Goal: Information Seeking & Learning: Learn about a topic

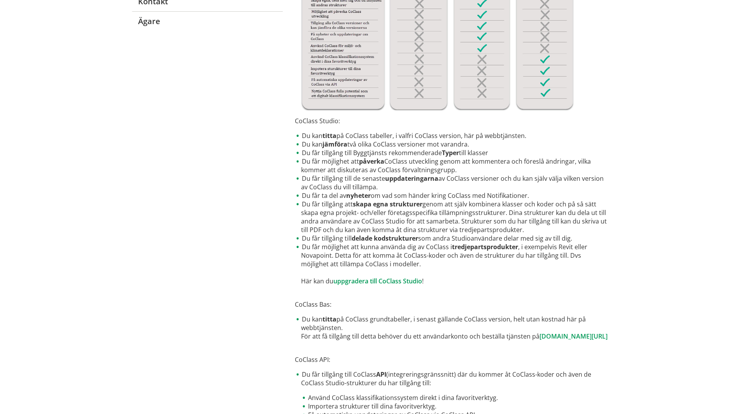
scroll to position [202, 0]
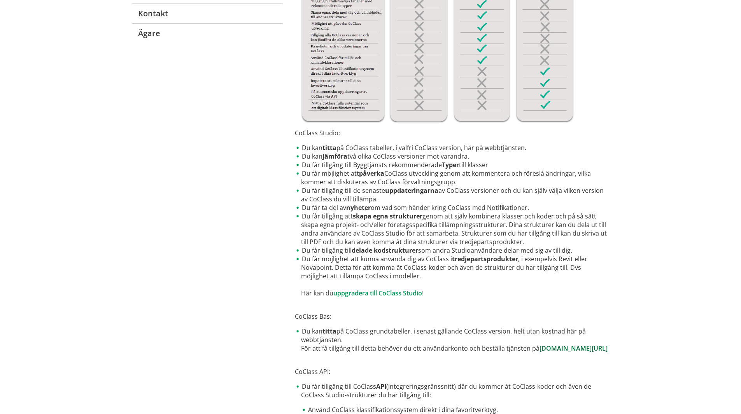
click at [540, 353] on link "[DOMAIN_NAME][URL]" at bounding box center [574, 348] width 68 height 9
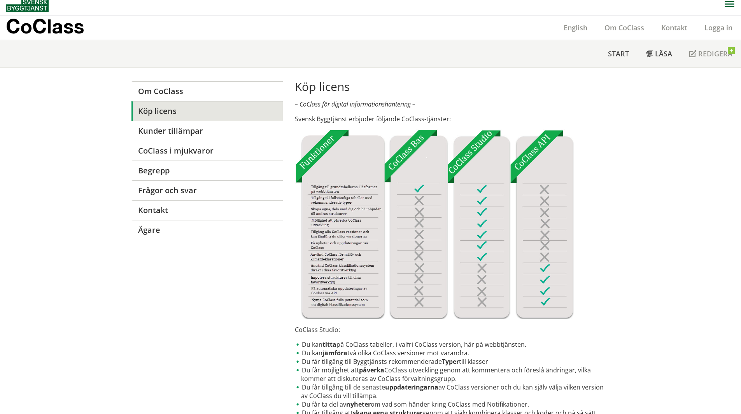
scroll to position [0, 0]
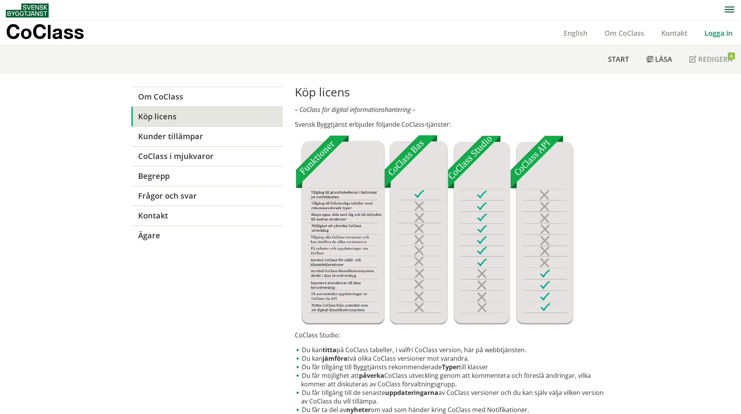
click at [716, 32] on link "Logga in" at bounding box center [718, 32] width 45 height 9
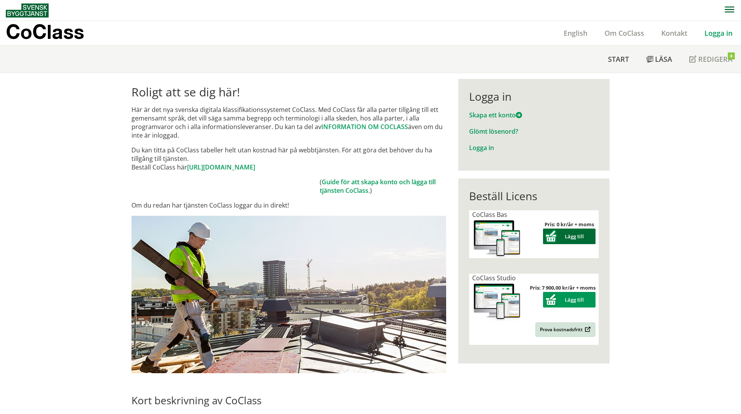
click at [585, 235] on button "Lägg till" at bounding box center [569, 237] width 53 height 16
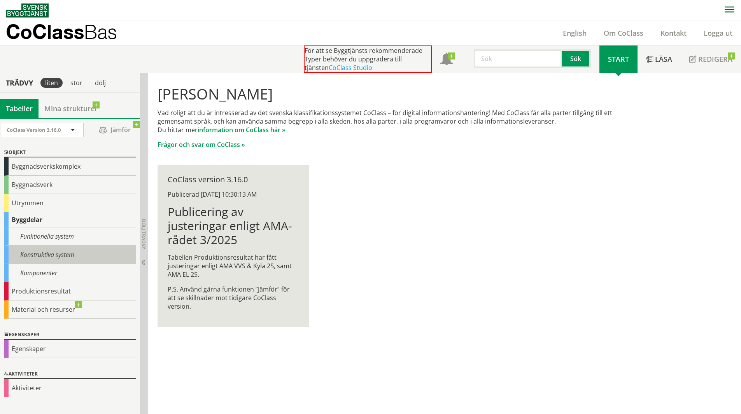
click at [44, 256] on div "Konstruktiva system" at bounding box center [70, 255] width 132 height 18
click at [89, 258] on div "Konstruktiva system" at bounding box center [70, 255] width 132 height 18
click at [88, 258] on div "Konstruktiva system" at bounding box center [70, 255] width 132 height 18
click at [356, 225] on div "Hej anders naumburg Vad roligt att du är intresserad av det svenska klassifikat…" at bounding box center [397, 206] width 498 height 267
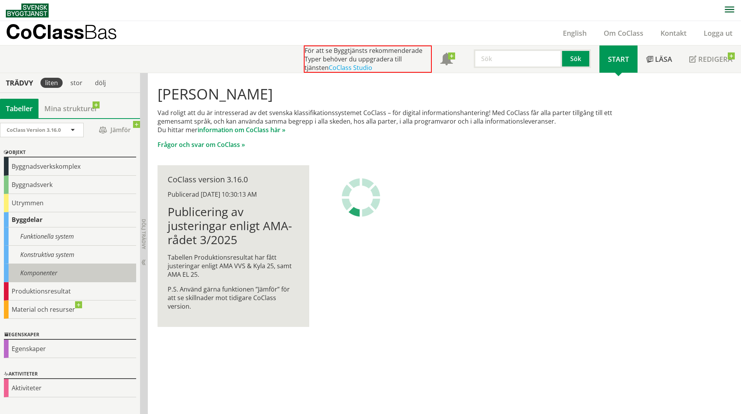
click at [89, 272] on div "Komponenter" at bounding box center [70, 273] width 132 height 18
click at [86, 260] on div "Konstruktiva system" at bounding box center [70, 255] width 132 height 18
click at [55, 254] on div "Konstruktiva system" at bounding box center [70, 255] width 132 height 18
click at [285, 193] on div "Publicerad 3/20/2025 10:30:13 AM" at bounding box center [233, 194] width 131 height 9
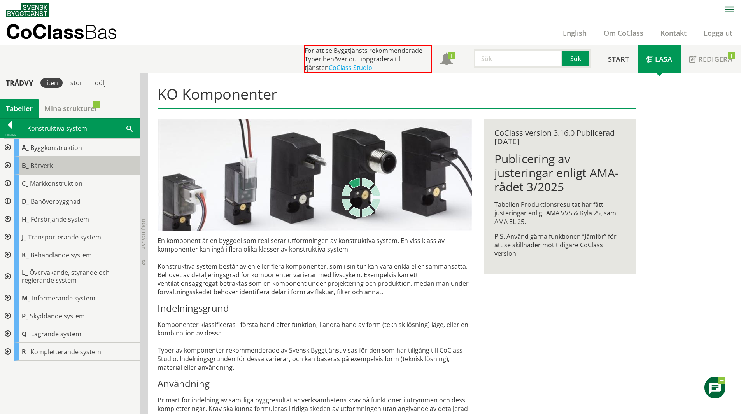
click at [83, 159] on div "B_ Bärverk" at bounding box center [77, 166] width 126 height 18
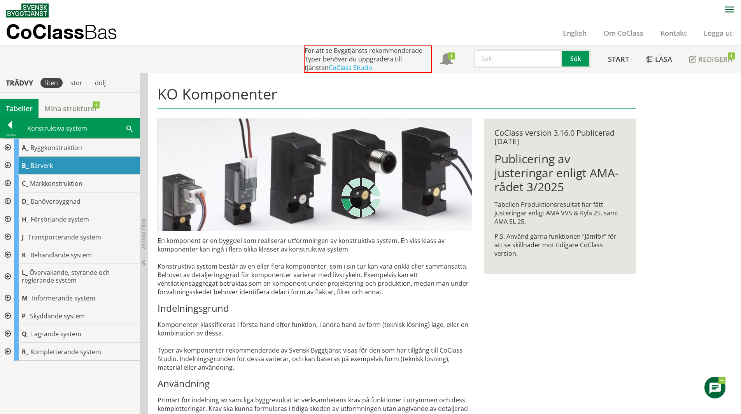
click at [51, 164] on span "Bärverk" at bounding box center [41, 165] width 23 height 9
click at [37, 163] on span "Bärverk" at bounding box center [41, 165] width 23 height 9
click at [47, 184] on span "Markkonstruktion" at bounding box center [56, 183] width 53 height 9
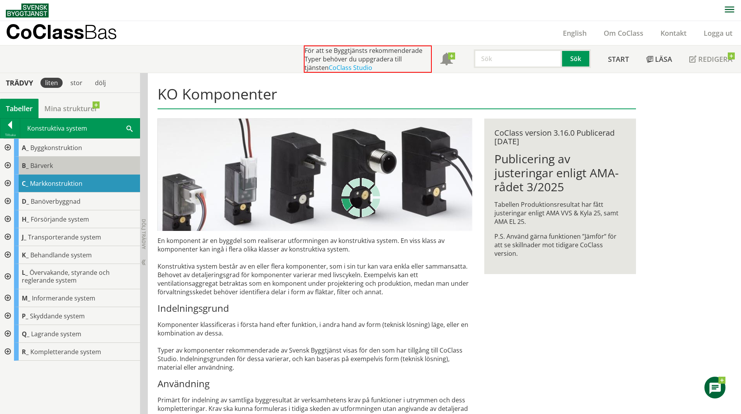
click at [49, 168] on span "Bärverk" at bounding box center [41, 165] width 23 height 9
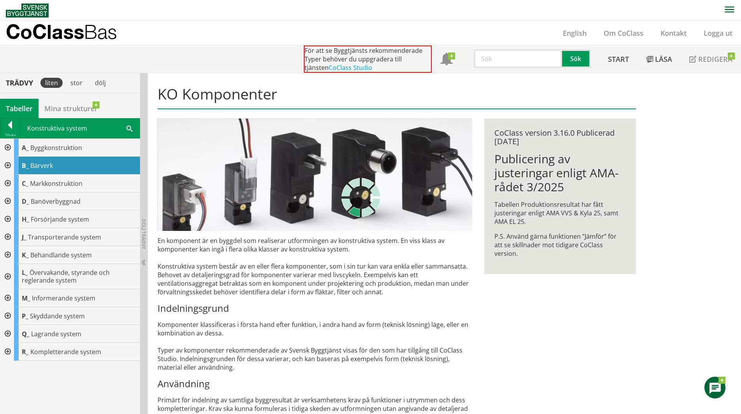
click at [5, 167] on div at bounding box center [7, 166] width 14 height 18
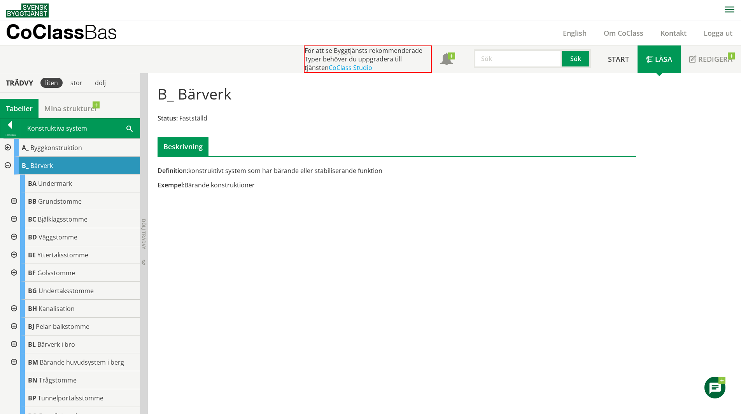
click at [14, 326] on div at bounding box center [13, 327] width 14 height 18
click at [74, 341] on span at bounding box center [74, 341] width 0 height 0
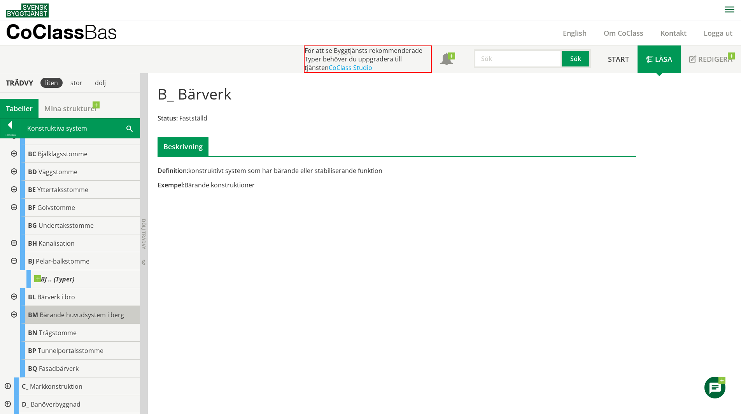
scroll to position [78, 0]
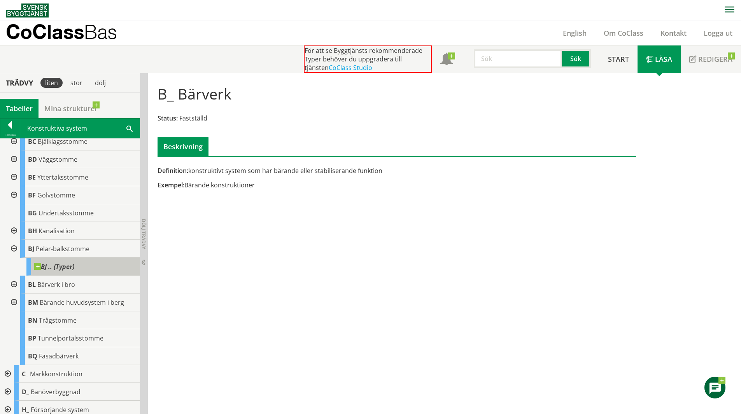
click at [74, 263] on span at bounding box center [74, 263] width 0 height 0
click at [73, 272] on div "BJ .. (Typer)" at bounding box center [83, 267] width 114 height 18
click at [70, 268] on span "BJ .. (Typer)" at bounding box center [54, 267] width 40 height 8
click at [74, 263] on span at bounding box center [74, 263] width 0 height 0
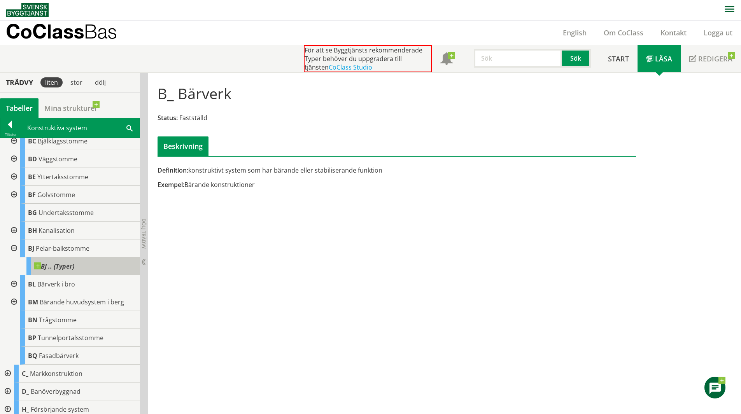
click at [37, 265] on body "AMA AMA Beskrivningsverktyg AMA Funktion BSAB Bygginfo Byggjura Byggkatalogen B…" at bounding box center [370, 207] width 741 height 414
click at [63, 264] on span "BJ .. (Typer)" at bounding box center [54, 267] width 40 height 8
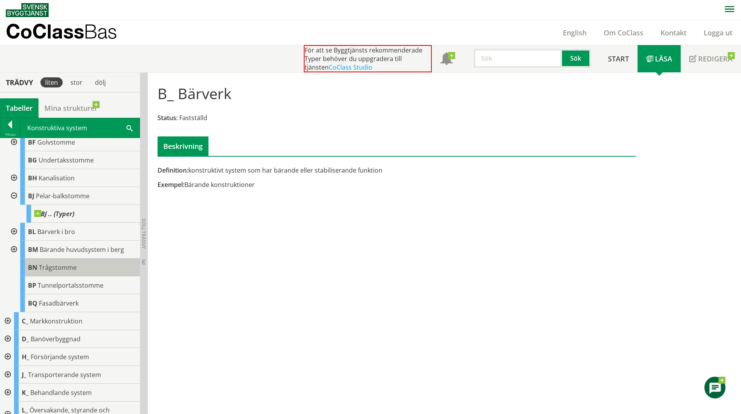
scroll to position [0, 0]
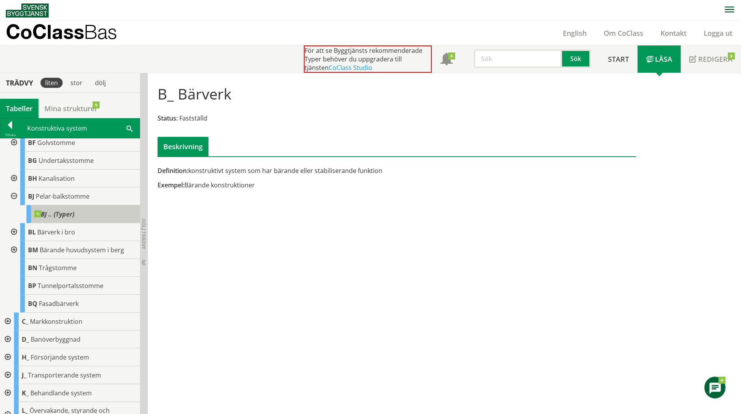
click at [74, 210] on span at bounding box center [74, 210] width 0 height 0
click at [66, 213] on span "BJ .. (Typer)" at bounding box center [54, 214] width 40 height 8
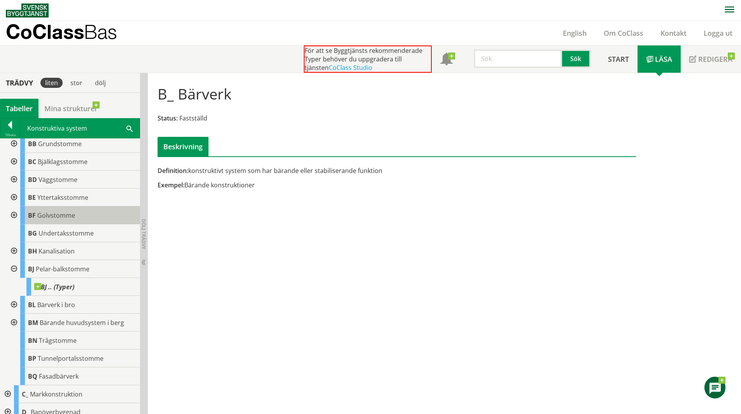
scroll to position [14, 0]
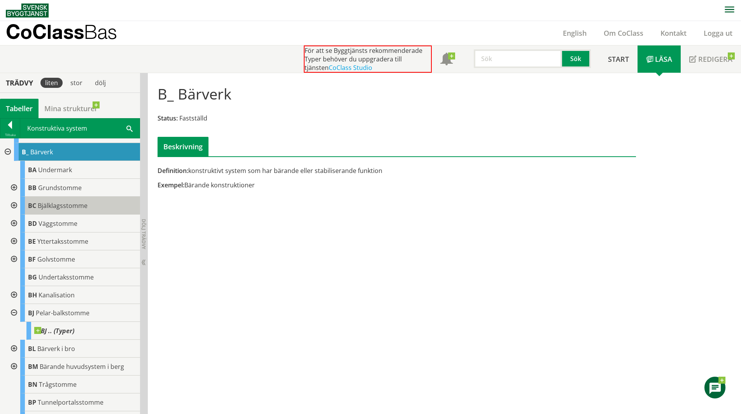
click at [35, 209] on span "BC" at bounding box center [32, 206] width 8 height 9
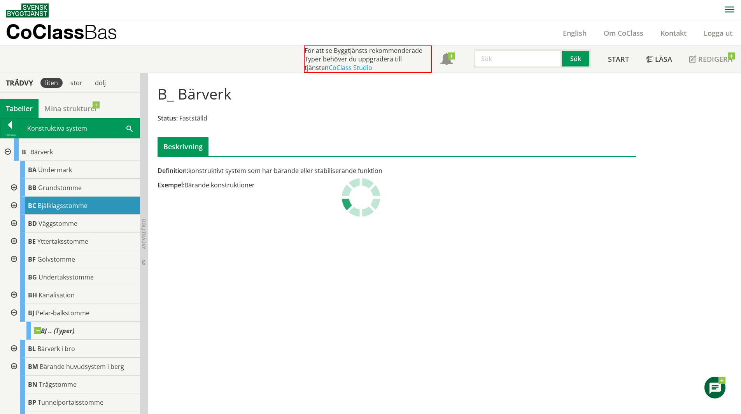
click at [15, 207] on div at bounding box center [13, 206] width 14 height 18
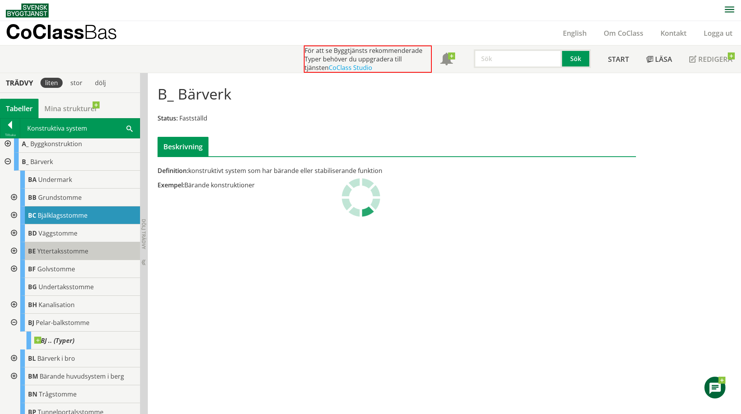
scroll to position [0, 0]
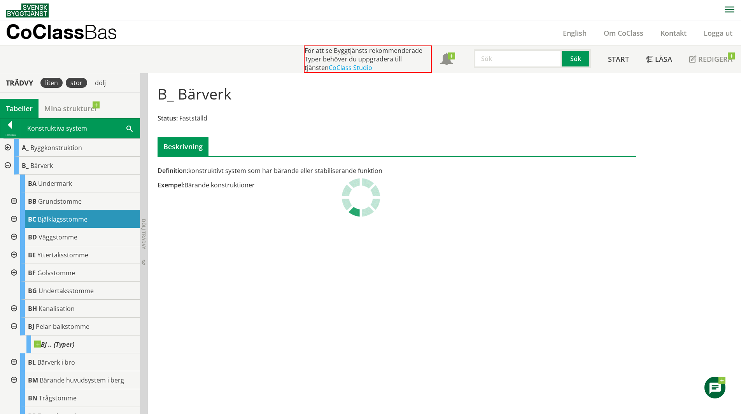
click at [74, 83] on div "stor" at bounding box center [76, 83] width 21 height 10
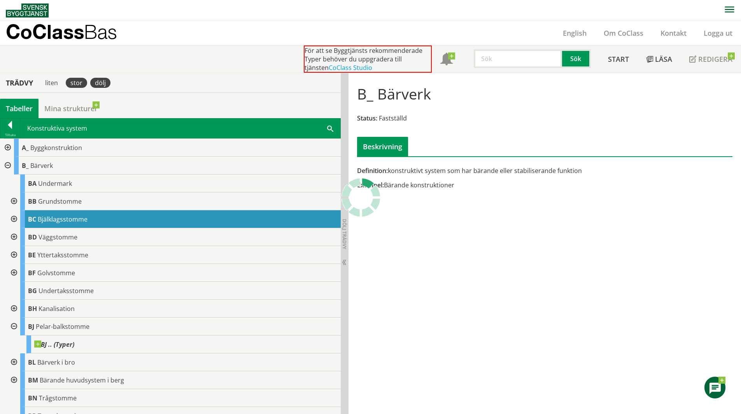
click at [100, 82] on div "dölj" at bounding box center [100, 83] width 20 height 10
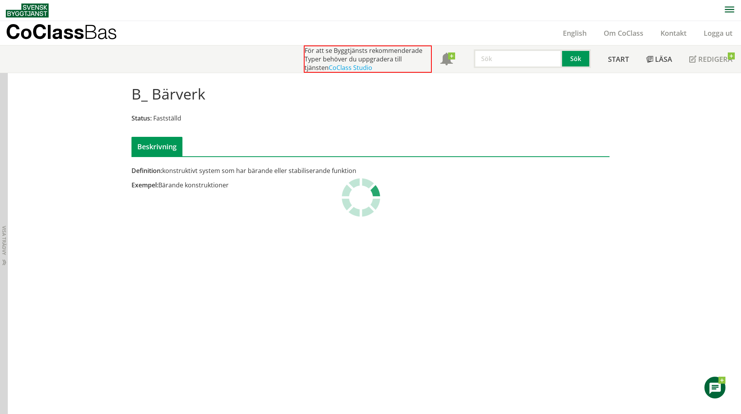
click at [73, 84] on div "B_ Bärverk Status: Fastställd Beskrivning Definition: konstruktivt system som h…" at bounding box center [374, 244] width 733 height 342
click at [5, 236] on span "Visa trädvy" at bounding box center [4, 240] width 5 height 29
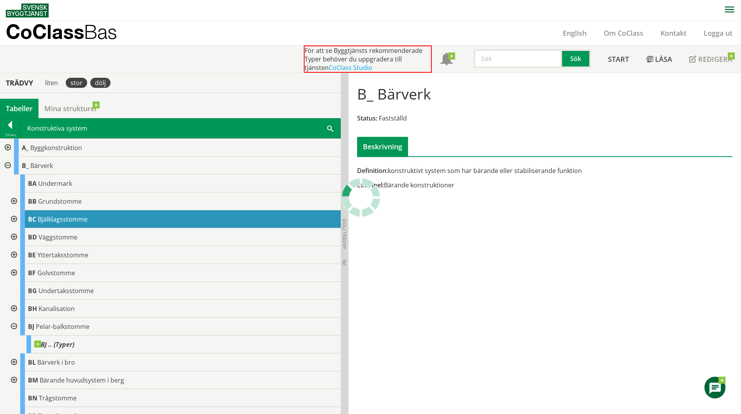
click at [100, 86] on div "dölj" at bounding box center [100, 83] width 20 height 10
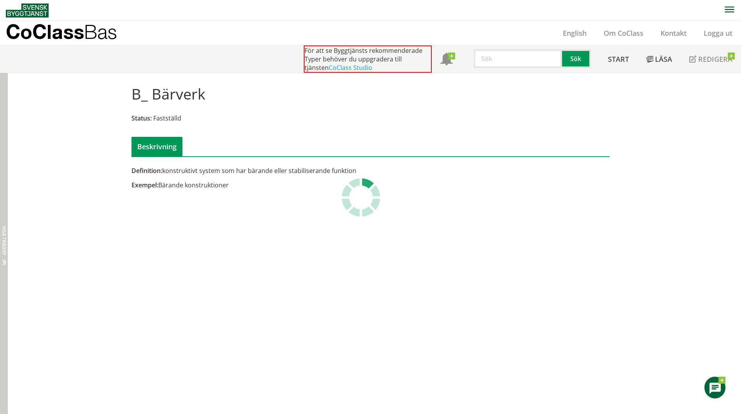
click at [4, 244] on span "Visa trädvy" at bounding box center [4, 240] width 5 height 29
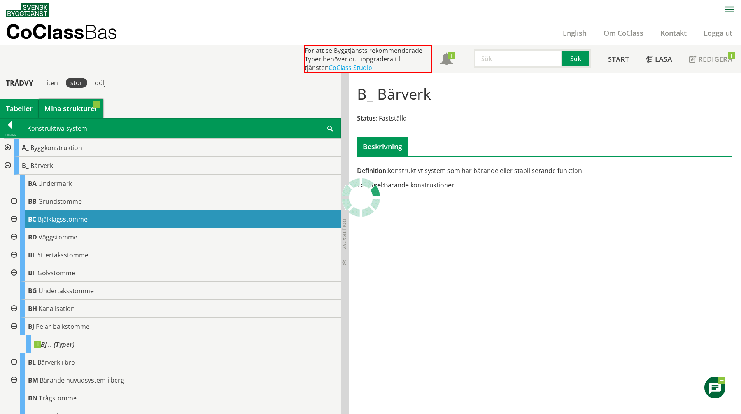
click at [64, 112] on link "Mina strukturer" at bounding box center [71, 108] width 65 height 19
click at [25, 111] on div "Tabeller" at bounding box center [19, 108] width 39 height 19
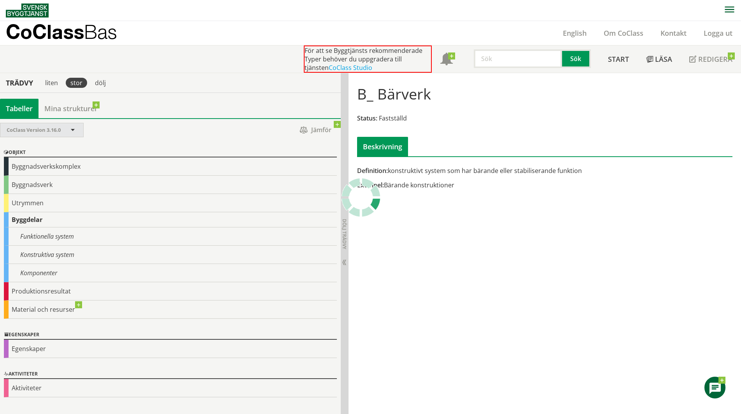
click at [55, 131] on span "CoClass Version 3.16.0" at bounding box center [34, 129] width 54 height 7
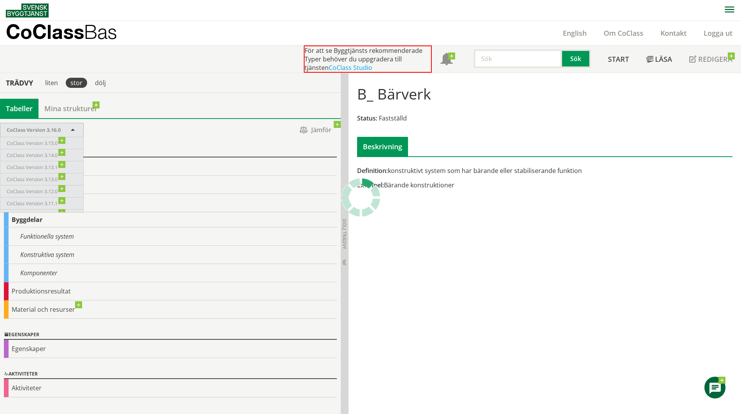
click at [124, 132] on div at bounding box center [170, 132] width 341 height 19
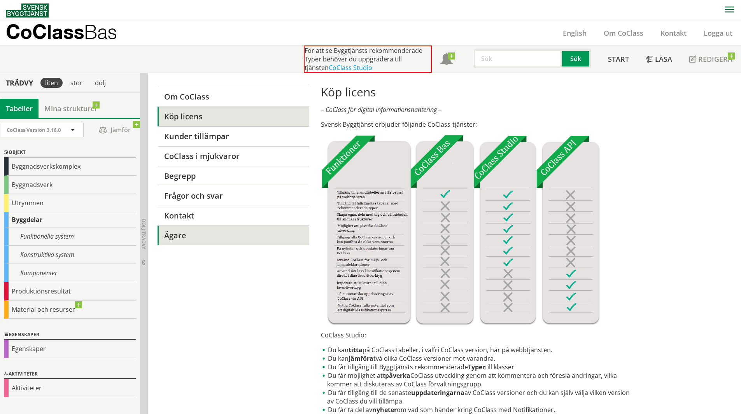
click at [185, 236] on link "Ägare" at bounding box center [233, 236] width 151 height 20
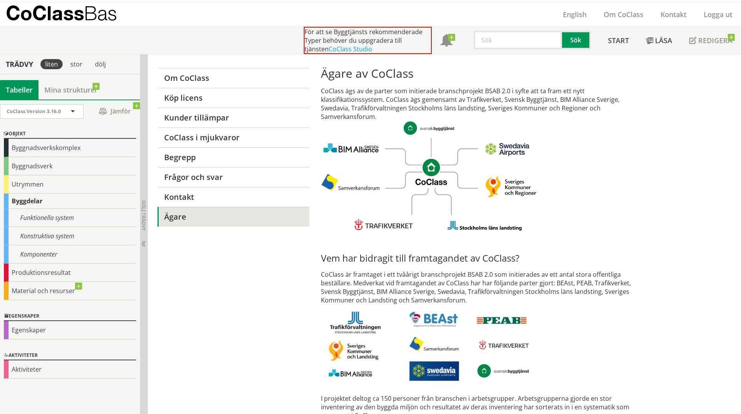
scroll to position [37, 0]
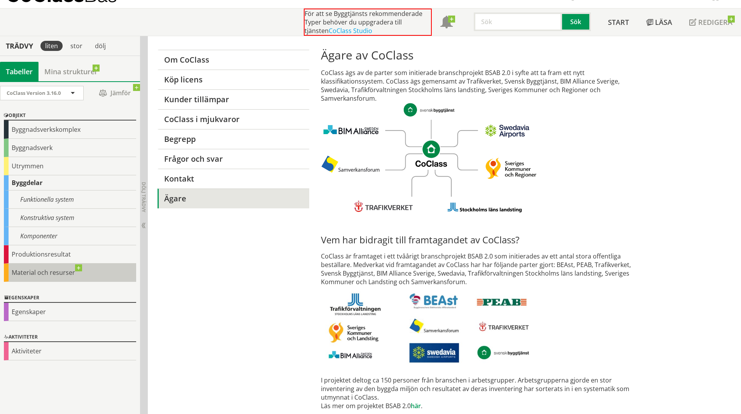
click at [57, 273] on div "Material och resurser" at bounding box center [70, 273] width 132 height 18
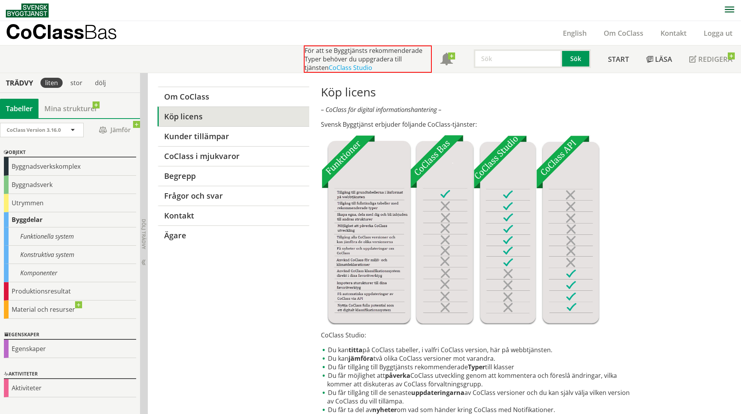
scroll to position [44, 0]
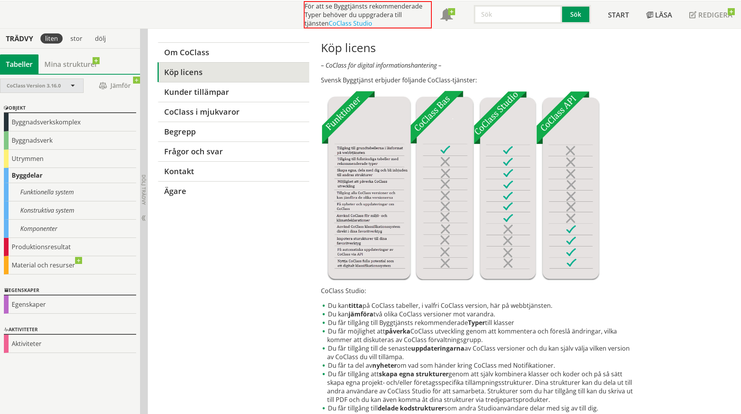
click at [70, 81] on div "CoClass Version 3.16.0" at bounding box center [41, 86] width 83 height 14
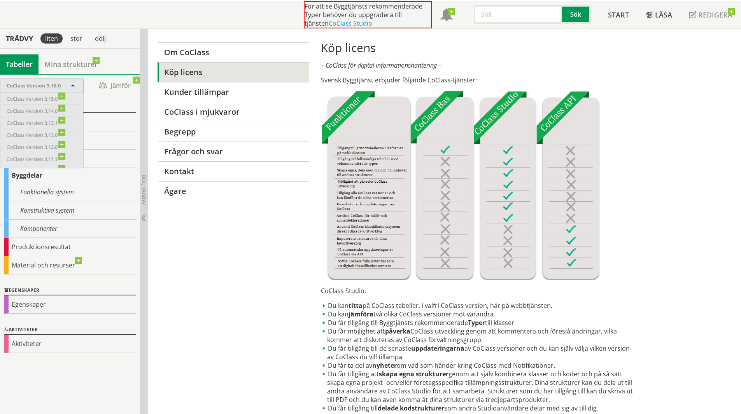
click at [74, 84] on span at bounding box center [72, 86] width 7 height 7
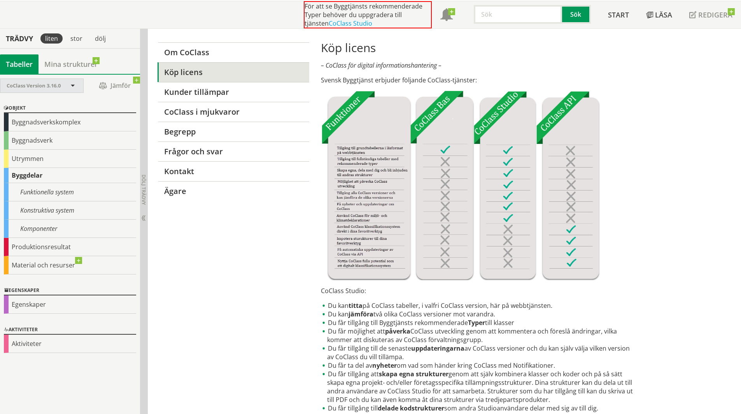
click at [72, 88] on span at bounding box center [72, 86] width 7 height 7
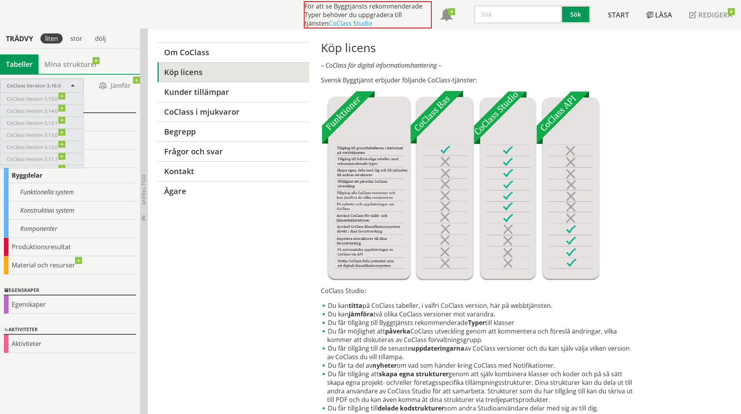
click at [96, 101] on div "Objekt Byggnadsverkskomplex Byggnadsverk Utrymmen Byggdelar Funktionella system…" at bounding box center [70, 189] width 140 height 182
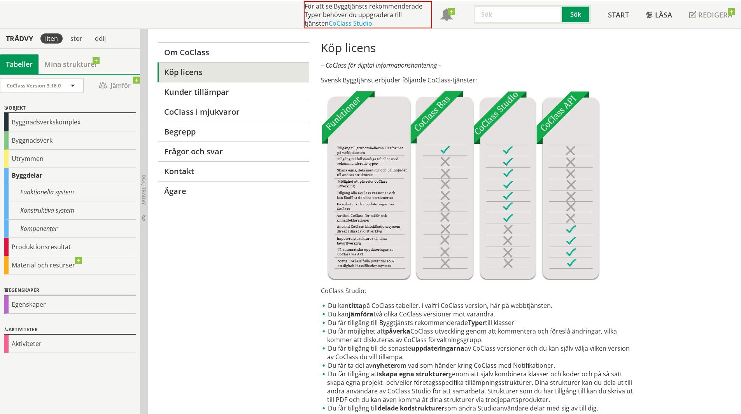
click at [70, 179] on div "Byggdelar" at bounding box center [70, 175] width 132 height 15
click at [27, 177] on div "Byggdelar" at bounding box center [70, 175] width 132 height 15
drag, startPoint x: 48, startPoint y: 237, endPoint x: 49, endPoint y: 241, distance: 4.0
click at [49, 241] on div "Objekt Byggnadsverkskomplex Byggnadsverk Utrymmen Byggdelar Funktionella system…" at bounding box center [70, 189] width 140 height 182
click at [50, 213] on div "Konstruktiva system" at bounding box center [70, 211] width 132 height 18
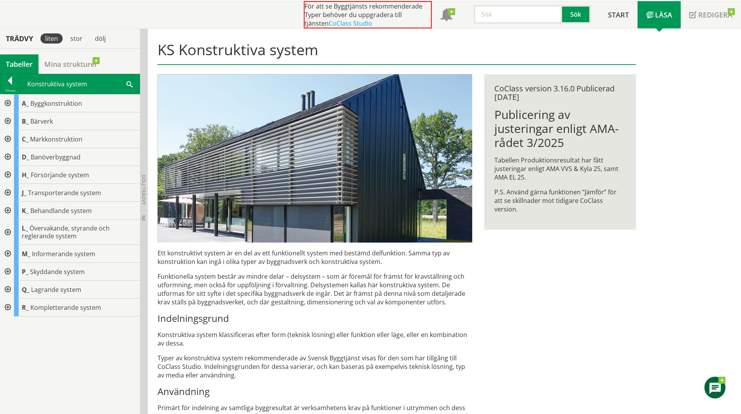
click at [8, 305] on div at bounding box center [7, 308] width 14 height 18
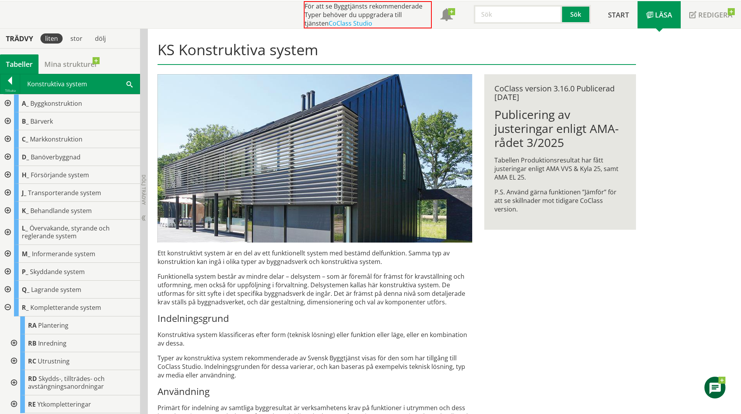
click at [8, 121] on div at bounding box center [7, 121] width 14 height 18
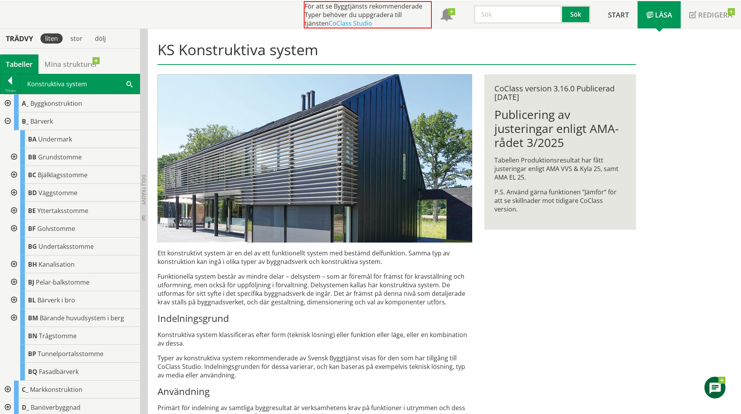
click at [13, 155] on div at bounding box center [13, 157] width 14 height 18
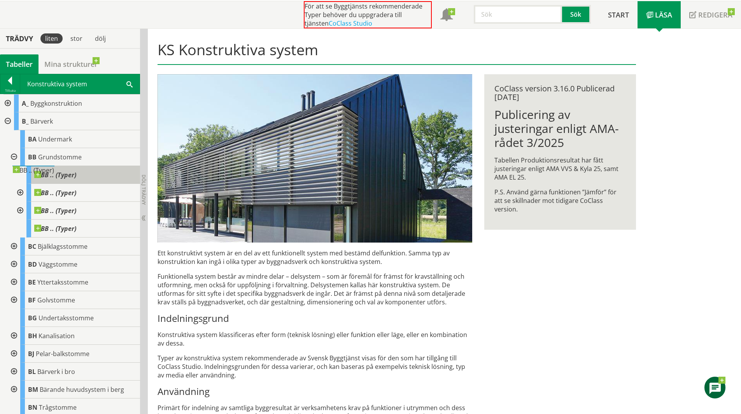
click at [44, 176] on span "BB .. (Typer)" at bounding box center [55, 175] width 42 height 8
click at [21, 193] on div at bounding box center [19, 193] width 14 height 18
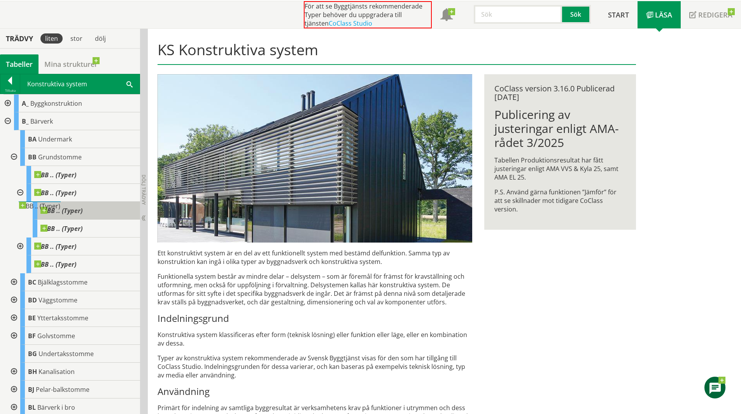
click at [65, 206] on div "BB .. (Typer)" at bounding box center [86, 211] width 107 height 18
click at [69, 211] on span "BB .. (Typer)" at bounding box center [61, 211] width 42 height 8
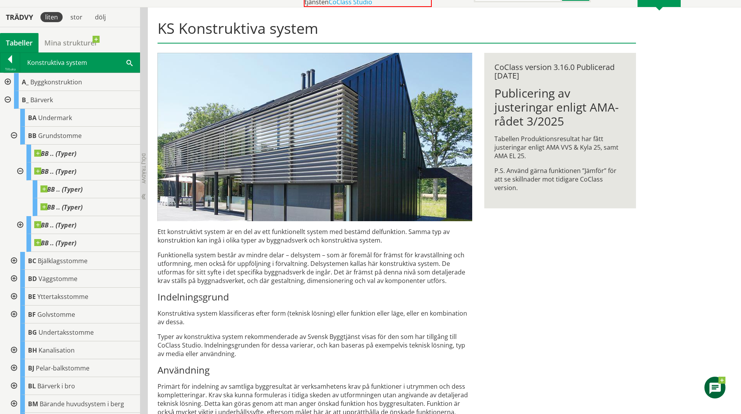
scroll to position [83, 0]
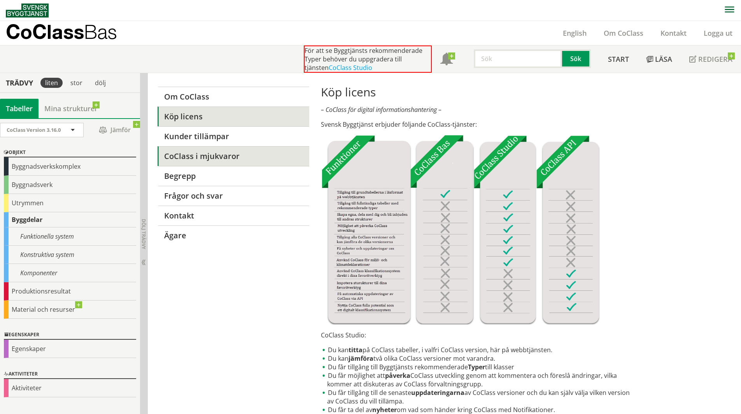
click at [198, 158] on link "CoClass i mjukvaror" at bounding box center [233, 156] width 151 height 20
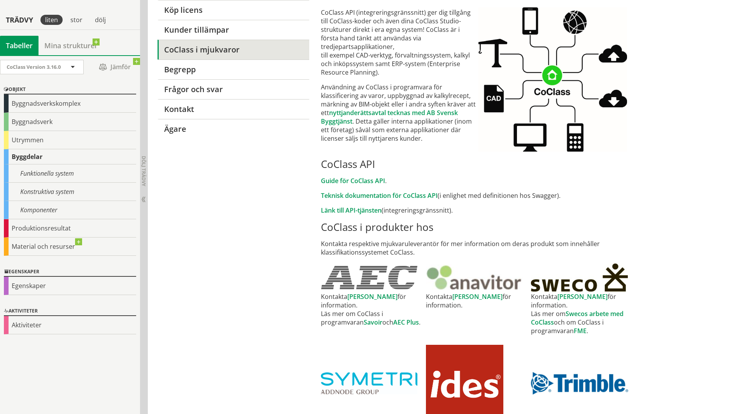
scroll to position [117, 0]
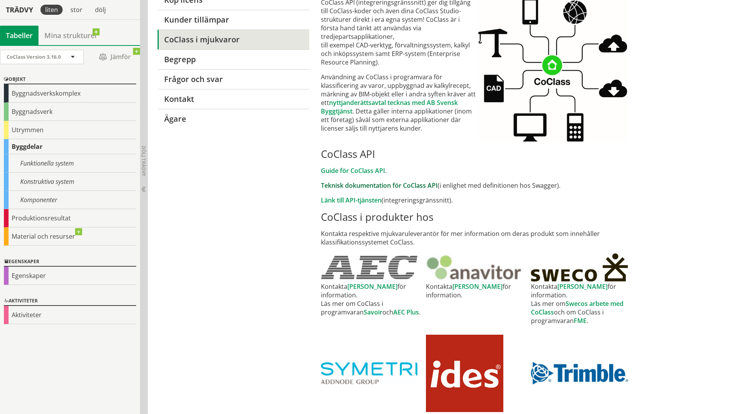
click at [370, 186] on link "Teknisk dokumentation för CoClass API" at bounding box center [379, 185] width 117 height 9
click at [65, 111] on div "Byggnadsverk" at bounding box center [70, 112] width 132 height 18
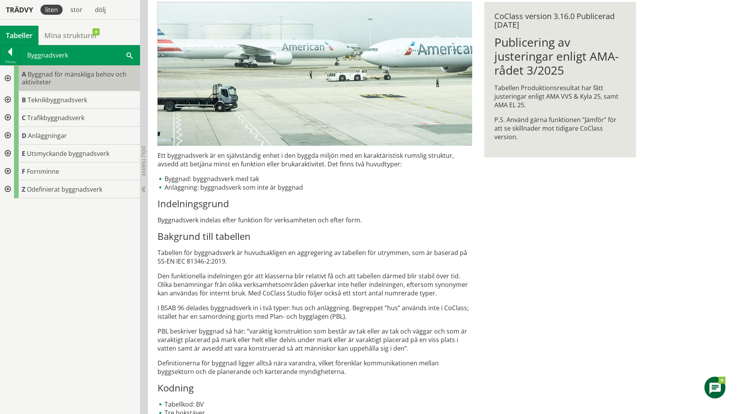
click at [62, 77] on span "Byggnad för mänskliga behov och aktiviteter" at bounding box center [74, 78] width 105 height 16
click at [7, 101] on div at bounding box center [7, 100] width 14 height 18
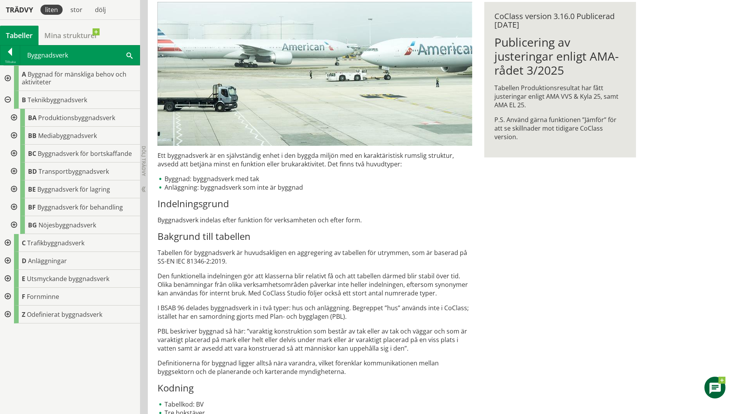
click at [14, 119] on div at bounding box center [13, 118] width 14 height 18
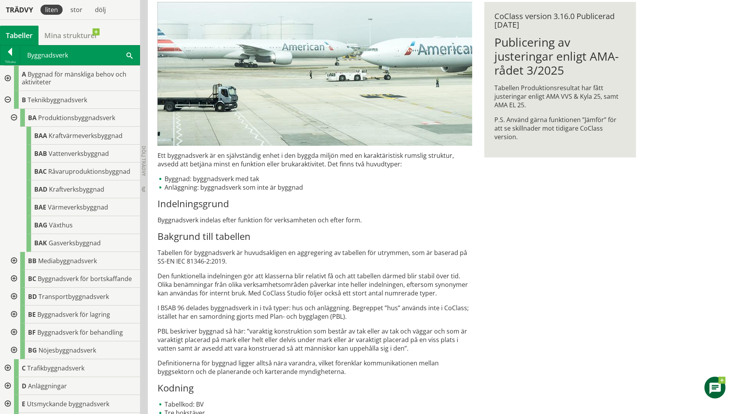
click at [14, 118] on div at bounding box center [13, 118] width 14 height 18
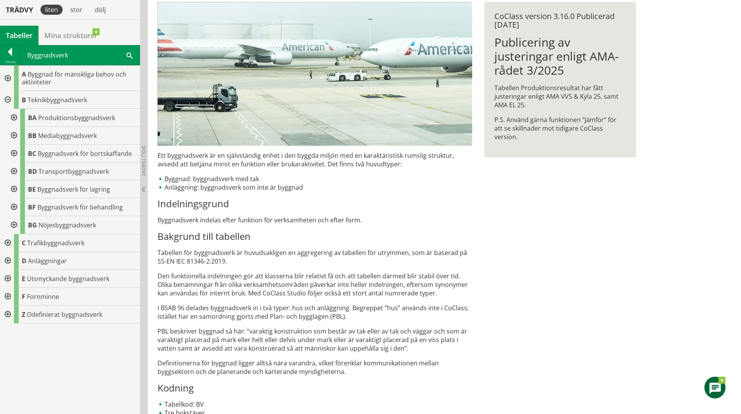
click at [9, 96] on div at bounding box center [7, 100] width 14 height 18
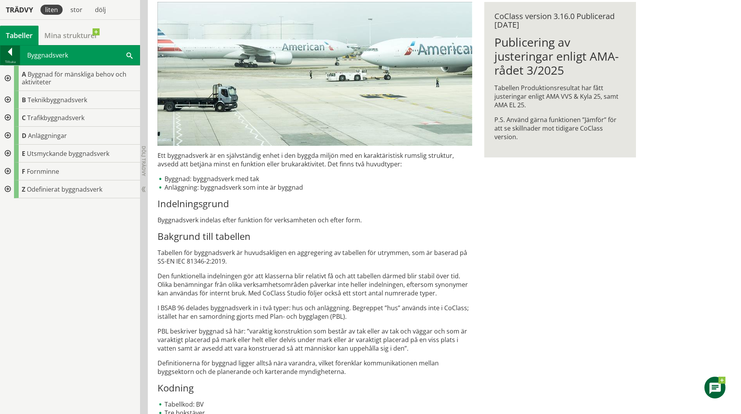
click at [12, 53] on div at bounding box center [9, 53] width 19 height 11
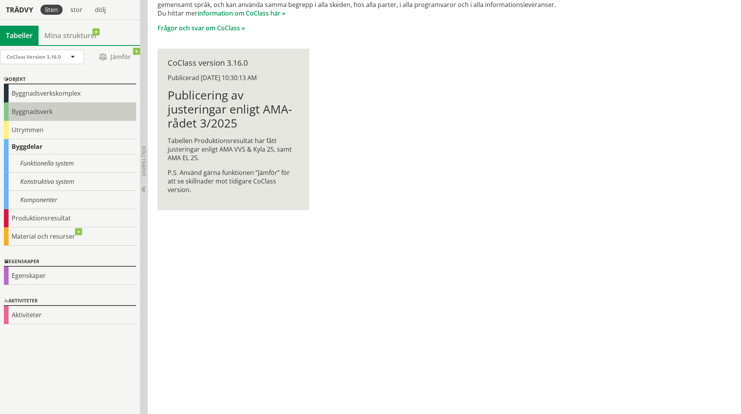
click at [42, 113] on div "Byggnadsverk" at bounding box center [70, 112] width 132 height 18
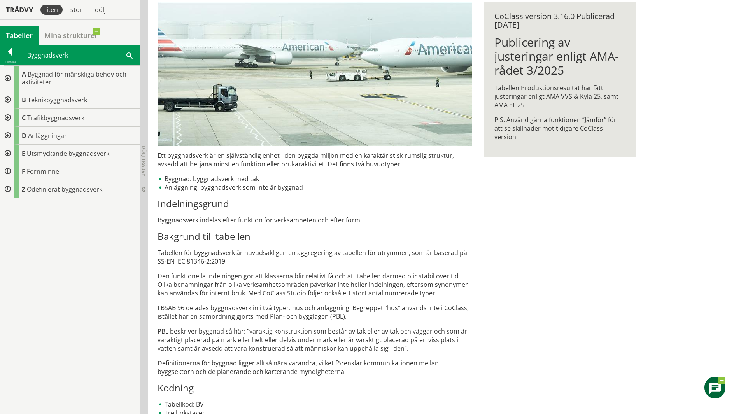
click at [7, 97] on div at bounding box center [7, 100] width 14 height 18
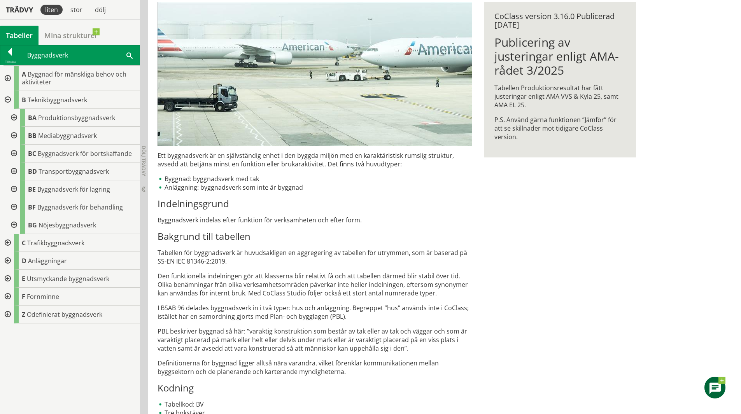
click at [5, 79] on div at bounding box center [7, 78] width 14 height 25
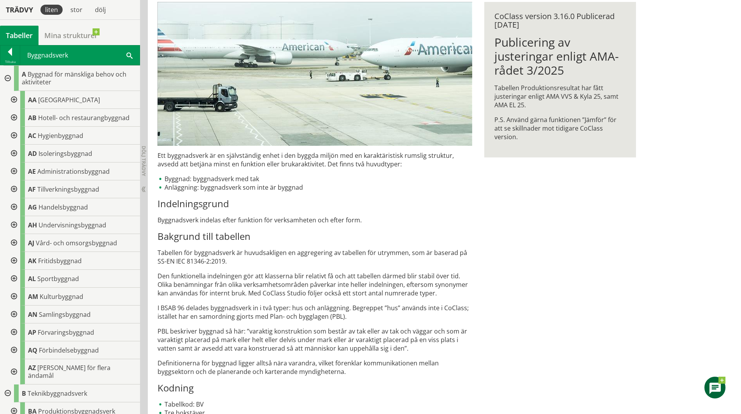
click at [15, 98] on div at bounding box center [13, 100] width 14 height 18
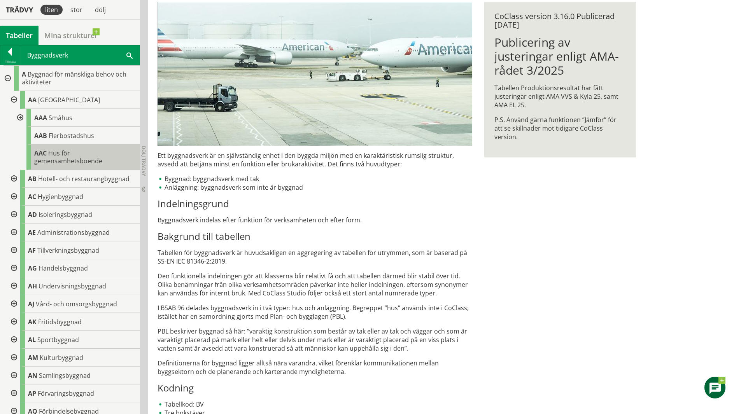
click at [63, 154] on span "Hus för gemensamhetsboende" at bounding box center [68, 157] width 68 height 16
click at [12, 53] on div at bounding box center [9, 53] width 19 height 11
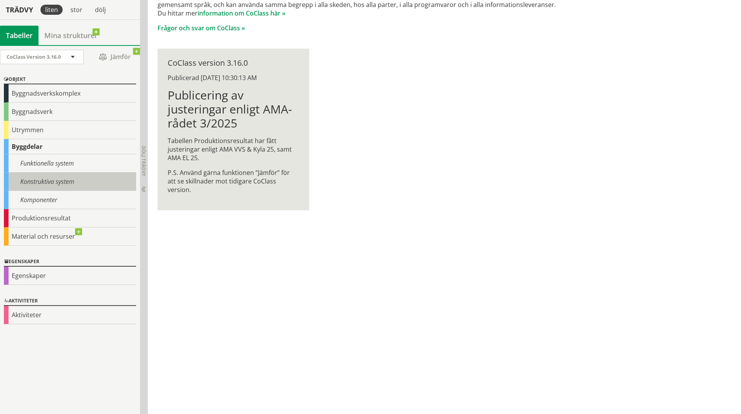
click at [78, 183] on div "Konstruktiva system" at bounding box center [70, 182] width 132 height 18
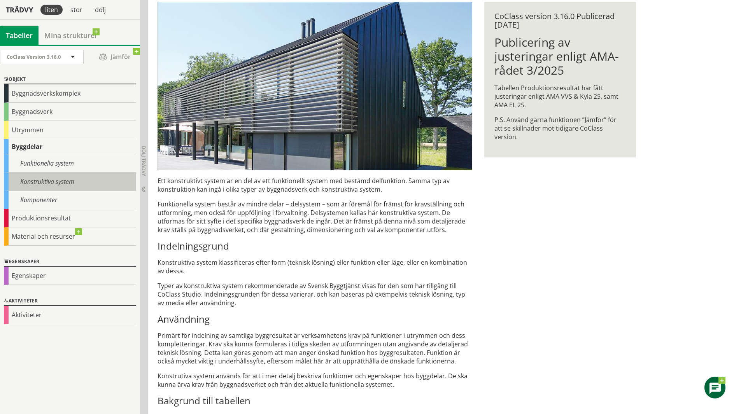
click at [71, 177] on div "Konstruktiva system" at bounding box center [70, 182] width 132 height 18
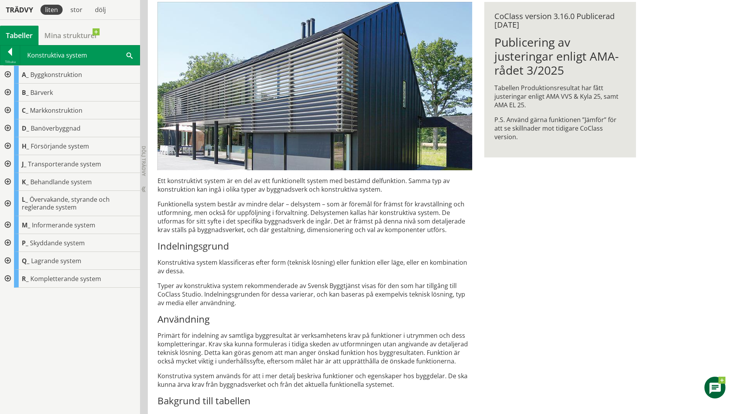
click at [1, 94] on div at bounding box center [7, 93] width 14 height 18
click at [41, 94] on span "Bärverk" at bounding box center [41, 92] width 23 height 9
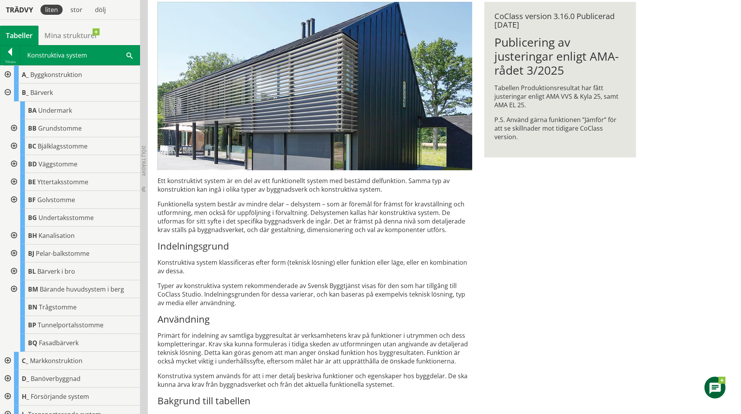
click at [12, 129] on div at bounding box center [13, 128] width 14 height 18
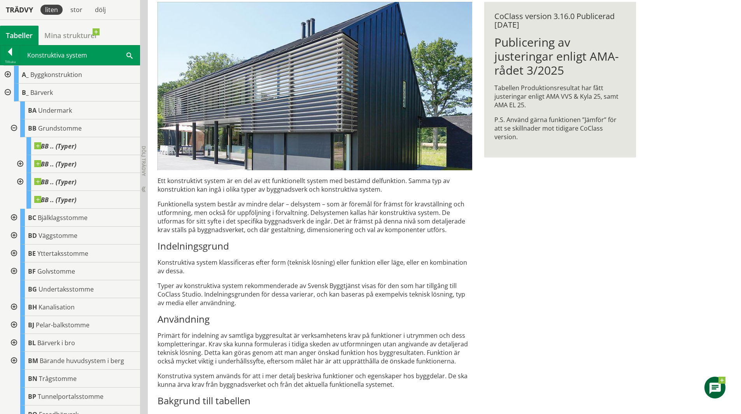
click at [12, 218] on div at bounding box center [13, 218] width 14 height 18
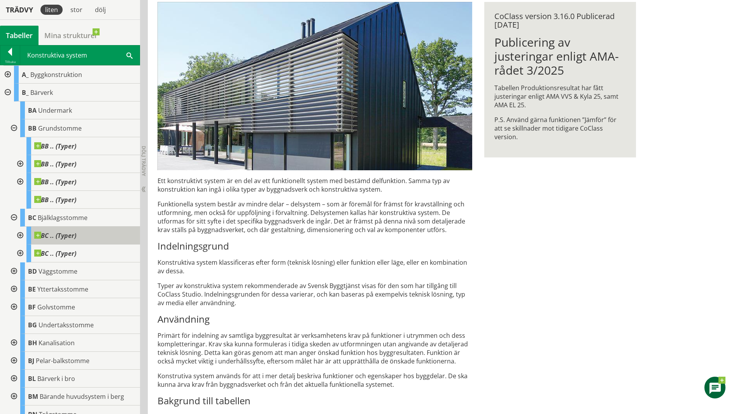
click at [48, 234] on span "BC .. (Typer)" at bounding box center [55, 236] width 42 height 8
click at [18, 235] on div at bounding box center [19, 236] width 14 height 18
click at [60, 232] on span "BC .. (Typer)" at bounding box center [55, 236] width 42 height 8
click at [67, 235] on span "BC .. (Typer)" at bounding box center [55, 236] width 42 height 8
click at [65, 236] on span "BC .. (Typer)" at bounding box center [55, 236] width 42 height 8
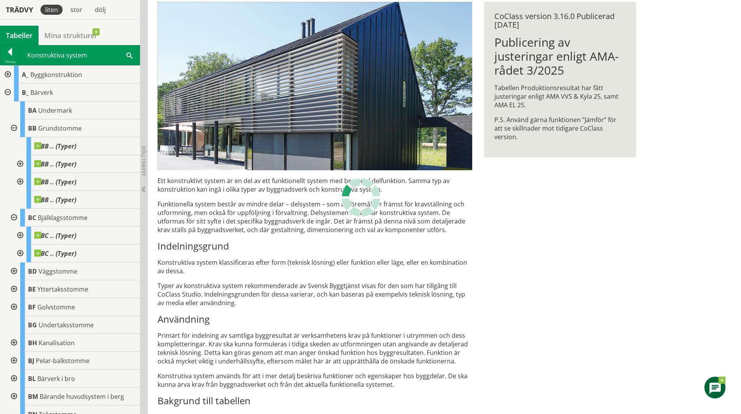
click at [16, 235] on div at bounding box center [19, 236] width 14 height 18
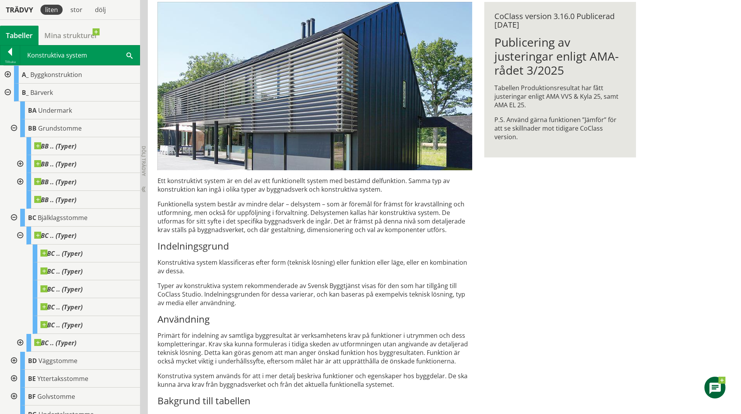
click at [19, 234] on div at bounding box center [19, 236] width 14 height 18
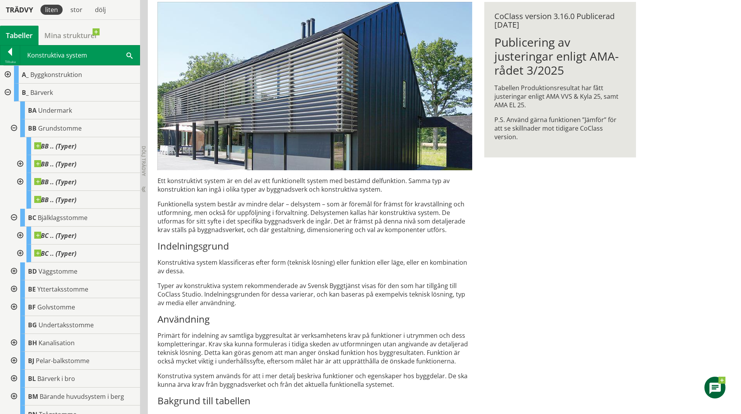
click at [19, 234] on div at bounding box center [19, 236] width 14 height 18
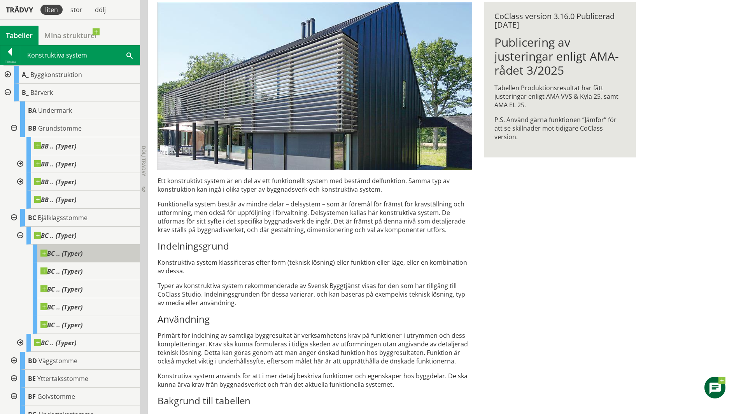
click at [46, 251] on body "AMA AMA Beskrivningsverktyg AMA Funktion BSAB Bygginfo Byggjura Byggkatalogen B…" at bounding box center [370, 90] width 741 height 414
click at [62, 254] on span "BC .. (Typer)" at bounding box center [61, 254] width 42 height 8
click at [77, 253] on span "BC .. (Typer)" at bounding box center [61, 254] width 42 height 8
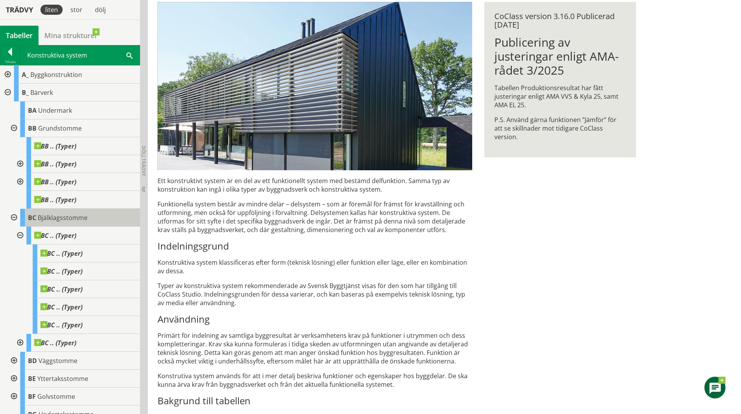
click at [74, 222] on div "BC Bjälklagsstomme" at bounding box center [80, 218] width 120 height 18
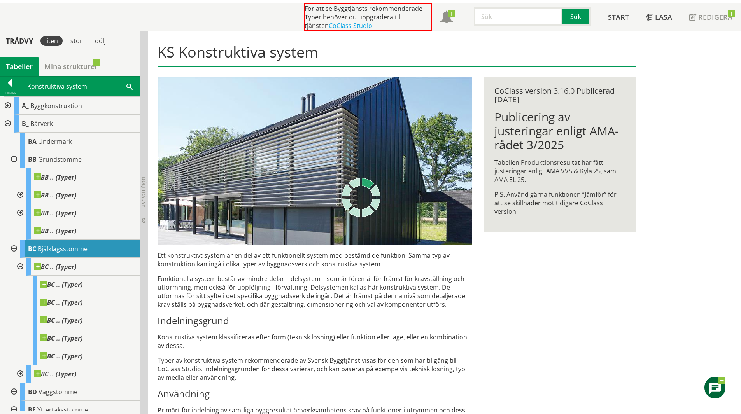
scroll to position [39, 0]
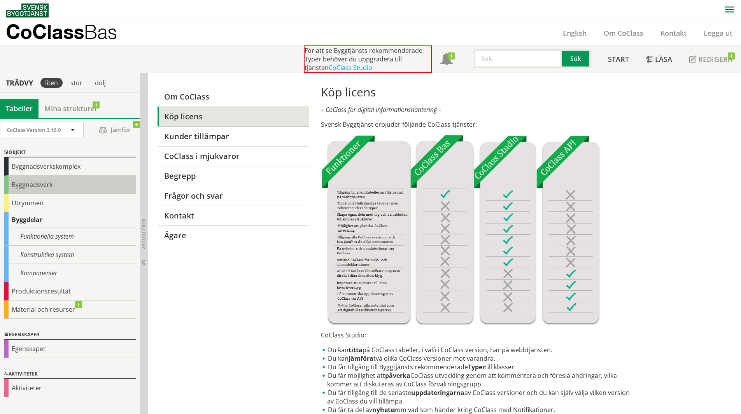
click at [81, 187] on div "Byggnadsverk" at bounding box center [70, 185] width 132 height 18
click at [52, 183] on div "Byggnadsverk" at bounding box center [70, 185] width 132 height 18
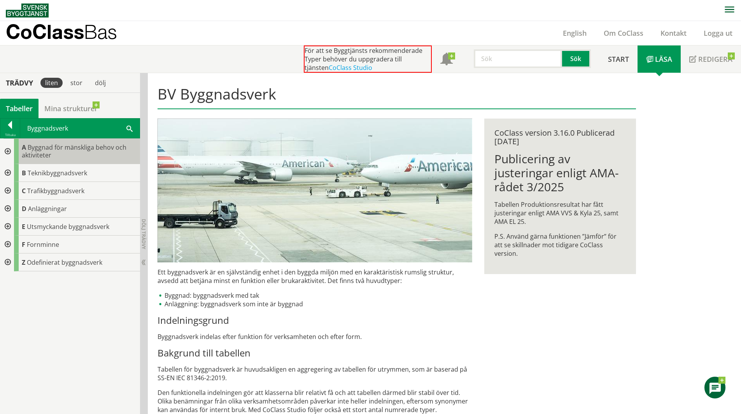
click at [80, 150] on span "Byggnad för mänskliga behov och aktiviteter" at bounding box center [74, 151] width 105 height 16
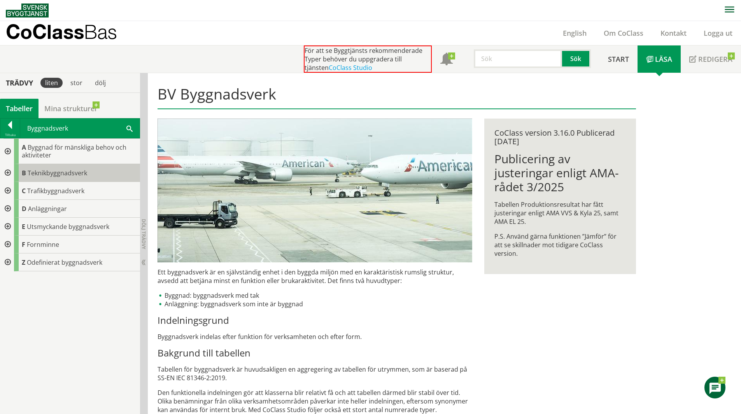
click at [75, 170] on span "Teknikbyggnadsverk" at bounding box center [58, 173] width 60 height 9
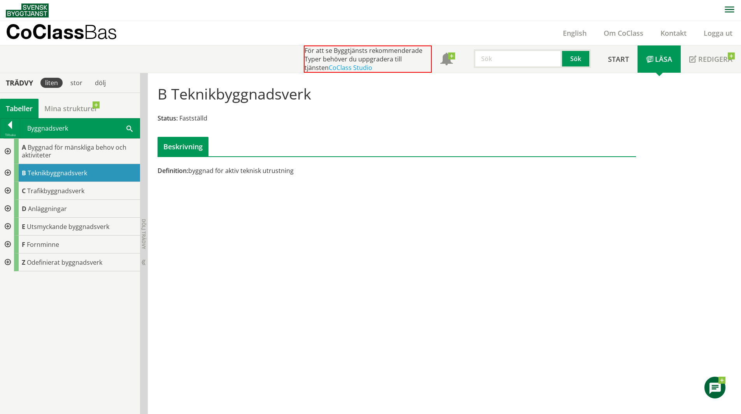
click at [10, 172] on div at bounding box center [7, 173] width 14 height 18
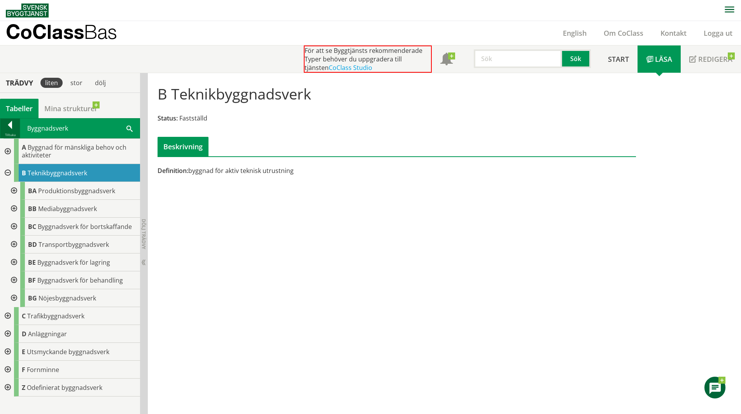
click at [9, 130] on div at bounding box center [9, 126] width 19 height 11
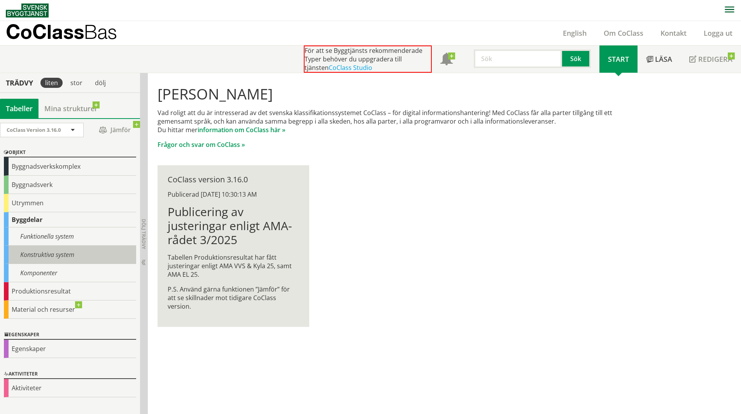
click at [72, 259] on div "Konstruktiva system" at bounding box center [70, 255] width 132 height 18
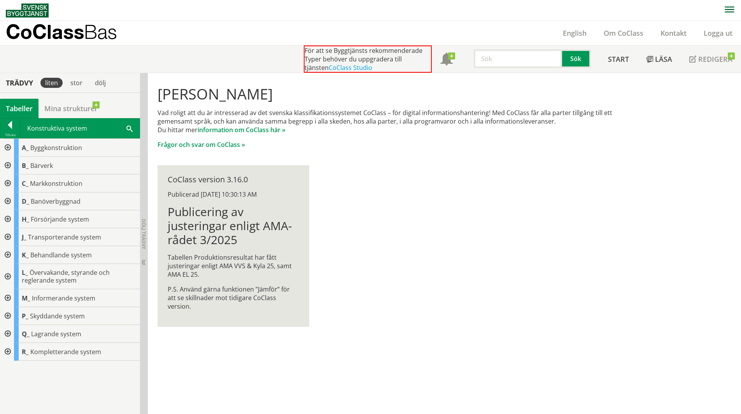
click at [76, 254] on span "Behandlande system" at bounding box center [60, 255] width 61 height 9
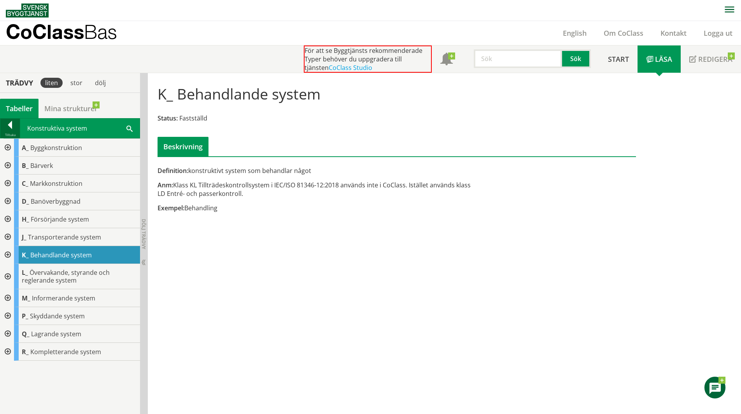
click at [12, 121] on div at bounding box center [9, 126] width 19 height 11
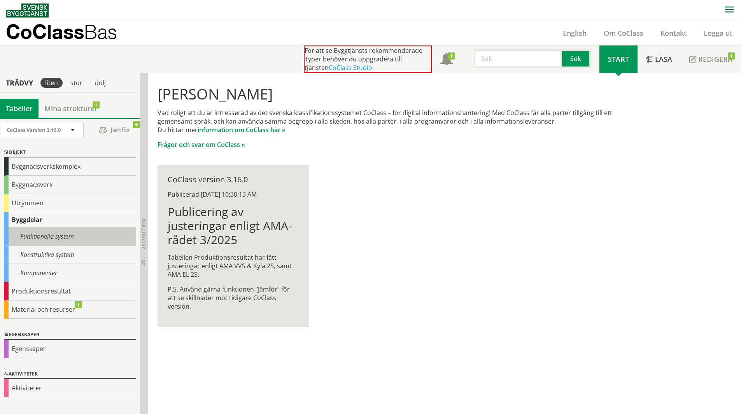
click at [67, 240] on div "Funktionella system" at bounding box center [70, 237] width 132 height 18
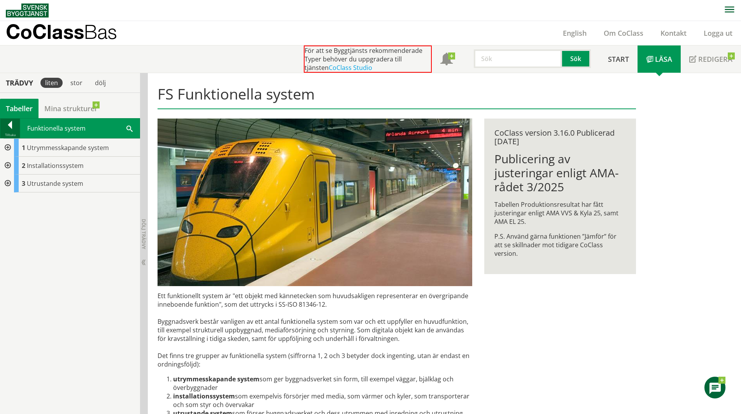
click at [4, 128] on div at bounding box center [9, 126] width 19 height 11
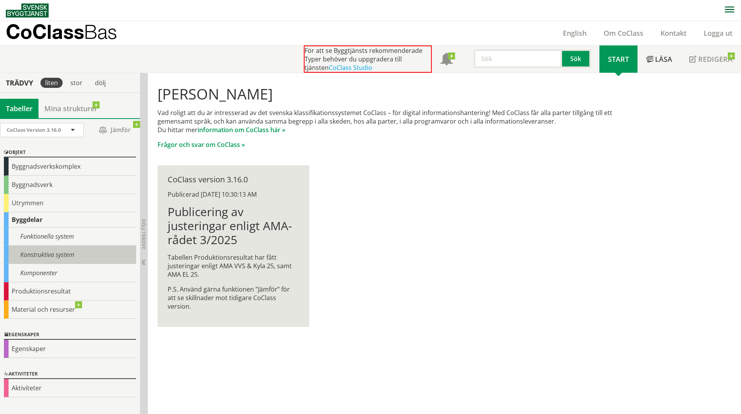
click at [54, 260] on div "Konstruktiva system" at bounding box center [70, 255] width 132 height 18
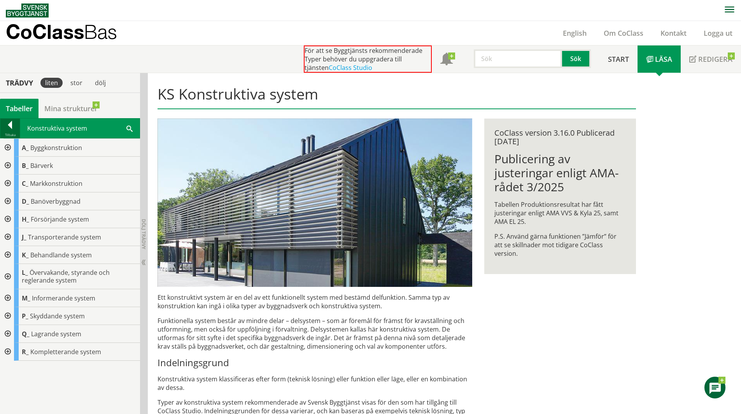
click at [10, 121] on div at bounding box center [9, 126] width 19 height 11
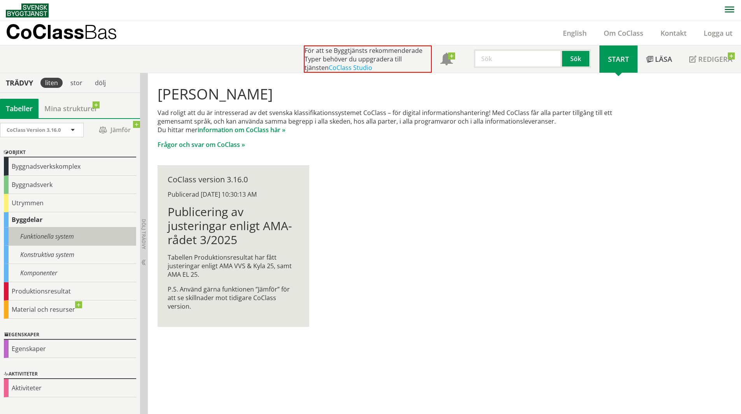
click at [37, 240] on div "Funktionella system" at bounding box center [70, 237] width 132 height 18
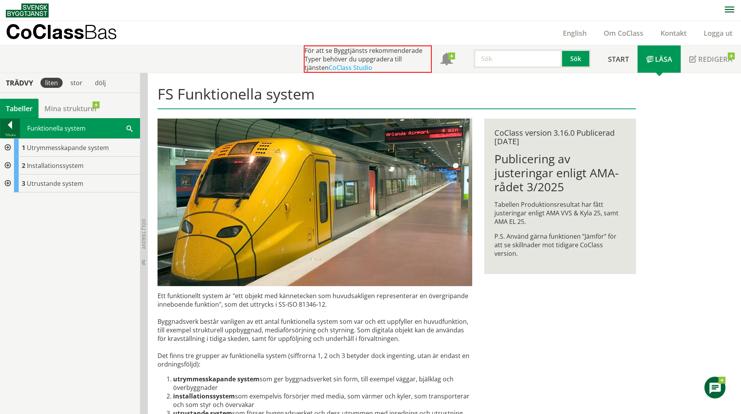
click at [7, 126] on div at bounding box center [9, 126] width 19 height 11
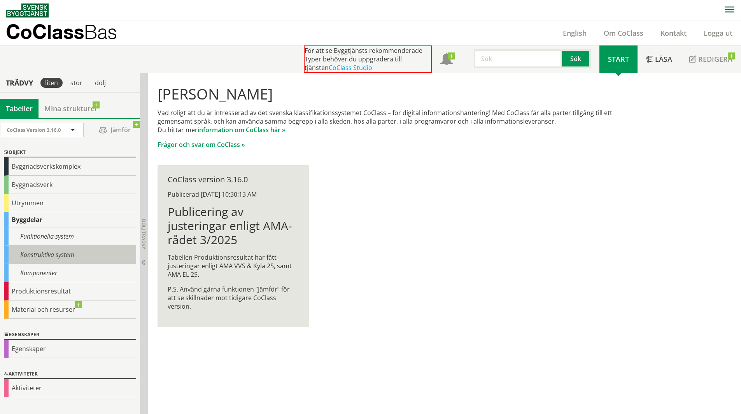
click at [32, 253] on div "Konstruktiva system" at bounding box center [70, 255] width 132 height 18
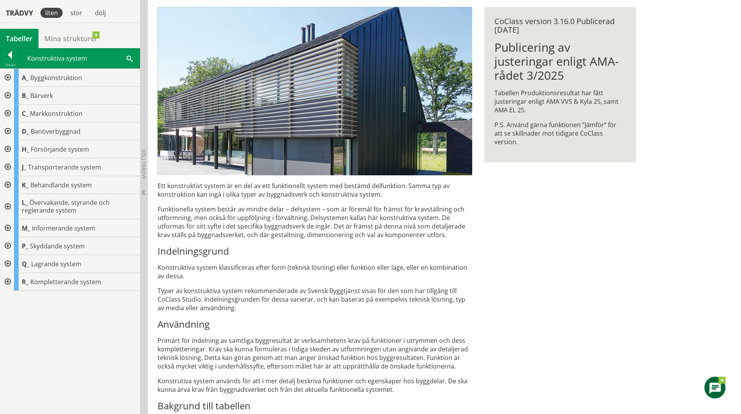
scroll to position [117, 0]
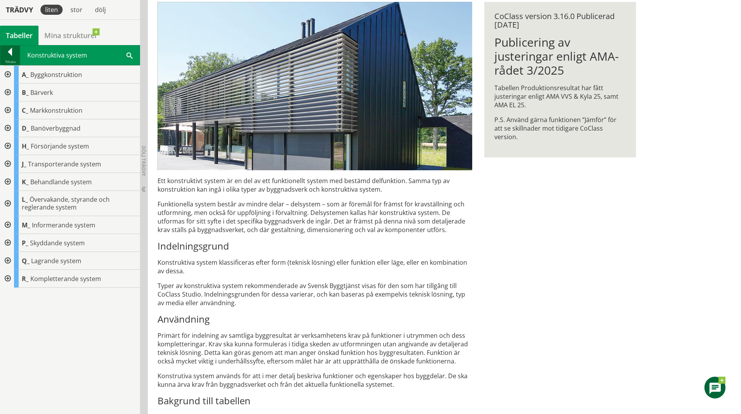
click at [12, 50] on div at bounding box center [9, 53] width 19 height 11
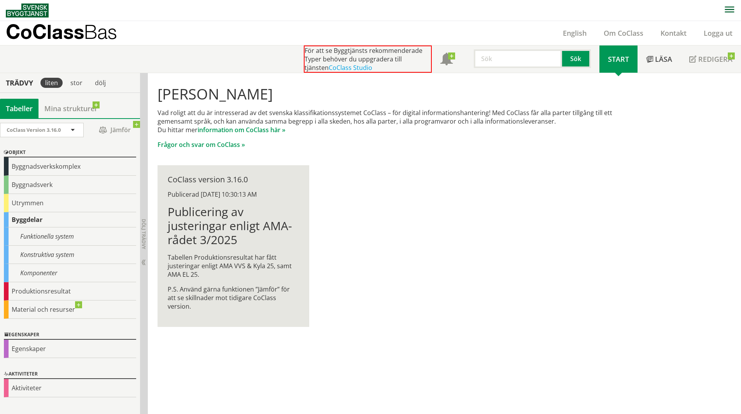
click at [251, 309] on div "CoClass version 3.16.0 Publicerad [DATE] 10:30:13 AM Publicering av justeringar…" at bounding box center [233, 246] width 151 height 162
click at [63, 347] on div "Egenskaper" at bounding box center [70, 349] width 132 height 18
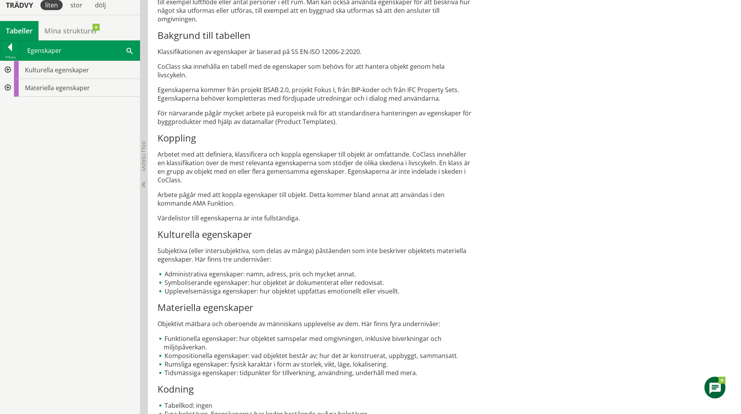
scroll to position [311, 0]
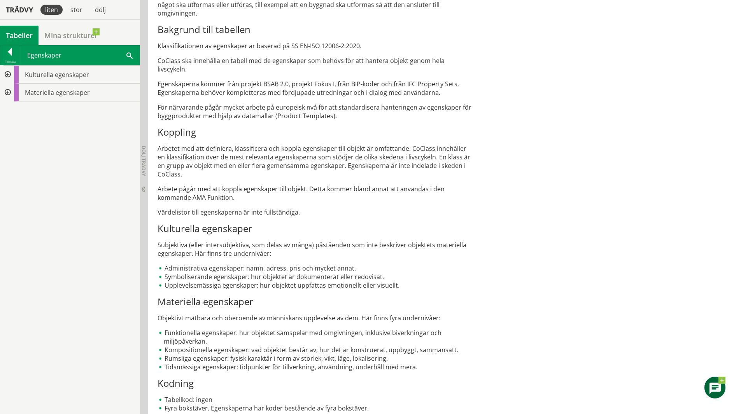
click at [236, 315] on div "CoClass egenskaper syftar till att på olika sätt beskriva objekten. En definiti…" at bounding box center [315, 179] width 315 height 468
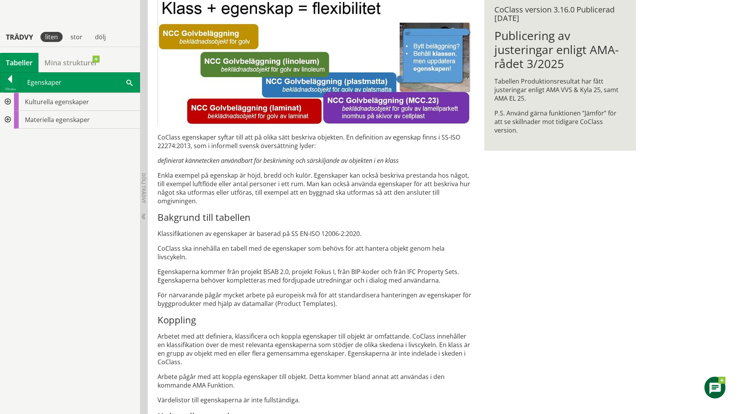
scroll to position [0, 0]
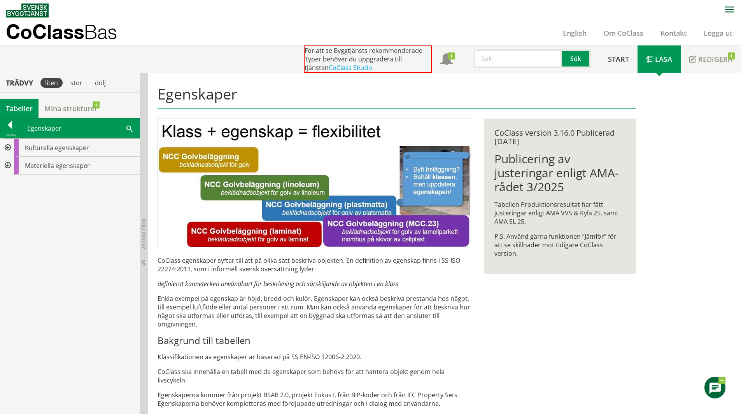
click at [5, 147] on div at bounding box center [7, 148] width 14 height 18
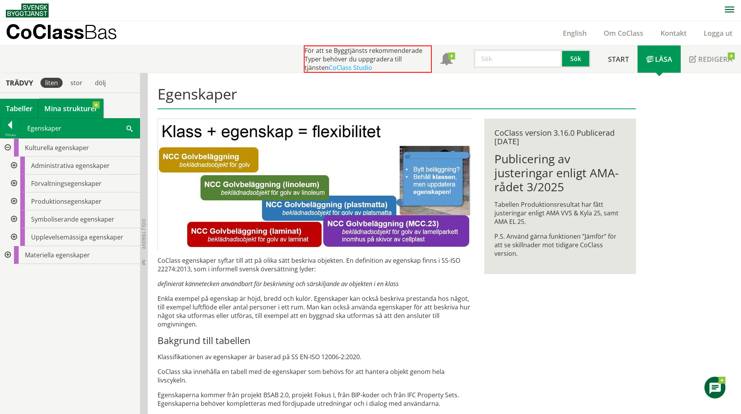
click at [72, 107] on link "Mina strukturer" at bounding box center [71, 108] width 65 height 19
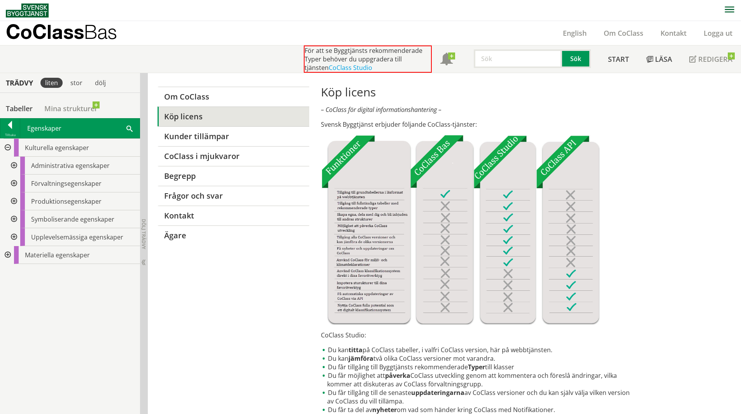
click at [11, 147] on div at bounding box center [7, 148] width 14 height 18
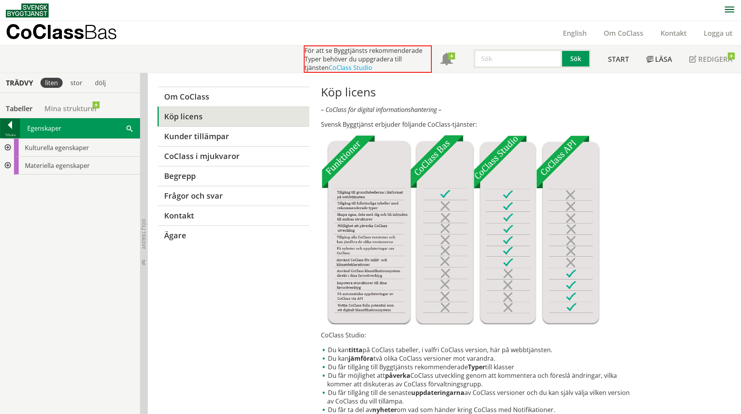
click at [11, 128] on div at bounding box center [9, 126] width 19 height 11
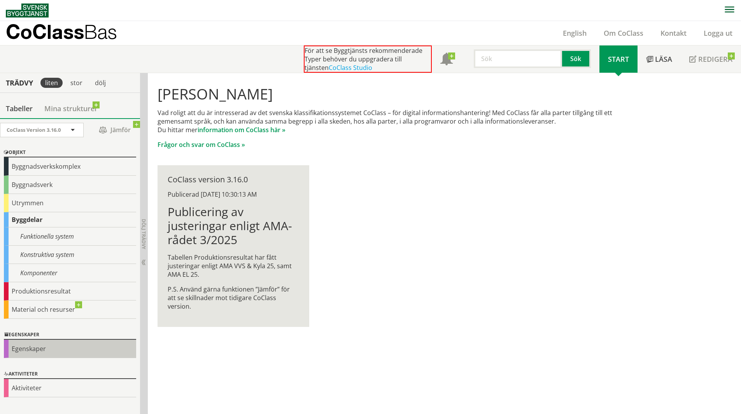
click at [54, 349] on div "Egenskaper" at bounding box center [70, 349] width 132 height 18
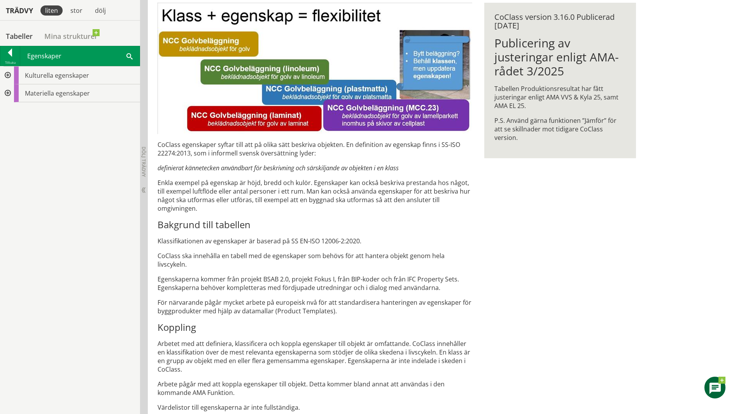
scroll to position [117, 0]
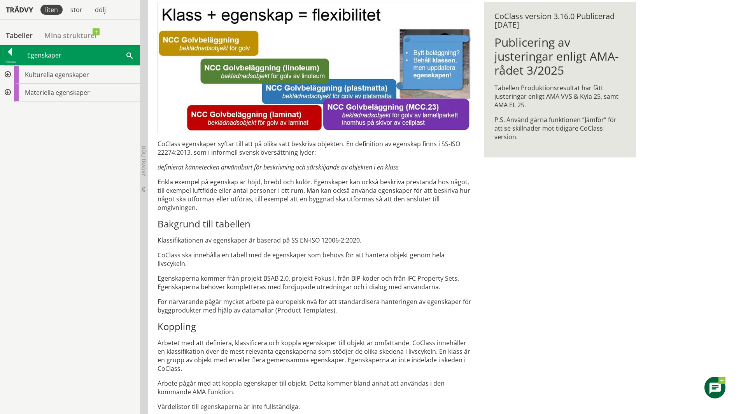
drag, startPoint x: 360, startPoint y: 240, endPoint x: 305, endPoint y: 242, distance: 55.7
click at [304, 243] on p "Klassifikationen av egenskaper är baserad på SS EN-ISO 12006-2:2020." at bounding box center [315, 240] width 315 height 9
click at [305, 240] on p "Klassifikationen av egenskaper är baserad på SS EN-ISO 12006-2:2020." at bounding box center [315, 240] width 315 height 9
drag, startPoint x: 355, startPoint y: 242, endPoint x: 449, endPoint y: 246, distance: 94.2
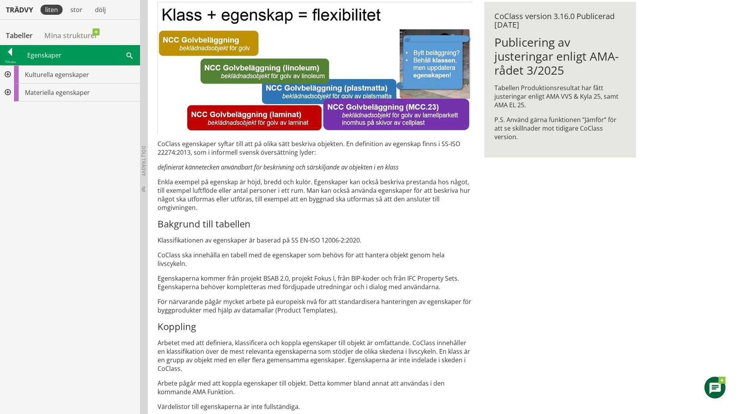
click at [445, 246] on div "CoClass egenskaper syftar till att på olika sätt beskriva objekten. En definiti…" at bounding box center [315, 374] width 315 height 468
drag, startPoint x: 330, startPoint y: 244, endPoint x: 252, endPoint y: 247, distance: 77.9
click at [252, 247] on div "CoClass egenskaper syftar till att på olika sätt beskriva objekten. En definiti…" at bounding box center [315, 374] width 315 height 468
drag, startPoint x: 280, startPoint y: 272, endPoint x: 321, endPoint y: 274, distance: 41.3
click at [321, 274] on p "Egenskaperna kommer från projekt BSAB 2.0, projekt Fokus I, från BIP-koder och …" at bounding box center [315, 282] width 315 height 17
